Goal: Use online tool/utility: Utilize a website feature to perform a specific function

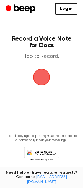
click at [41, 76] on span "button" at bounding box center [41, 77] width 23 height 23
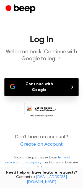
click at [55, 86] on button "Continue with Google" at bounding box center [41, 87] width 74 height 18
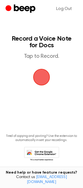
click at [42, 76] on span "button" at bounding box center [41, 77] width 29 height 29
click at [50, 78] on span "button" at bounding box center [41, 77] width 21 height 21
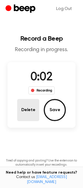
click at [36, 112] on button "Delete" at bounding box center [28, 110] width 22 height 22
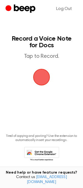
click at [39, 75] on span "button" at bounding box center [41, 77] width 19 height 19
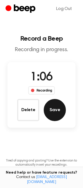
click at [51, 105] on button "Save" at bounding box center [55, 110] width 22 height 22
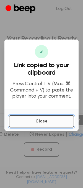
click at [44, 120] on button "Close" at bounding box center [41, 122] width 65 height 12
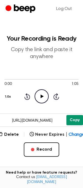
click at [76, 120] on button "Copy" at bounding box center [75, 120] width 17 height 10
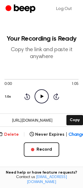
click at [8, 135] on button "Delete" at bounding box center [9, 135] width 20 height 7
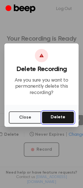
click at [49, 116] on button "Delete" at bounding box center [58, 118] width 32 height 12
